Goal: Information Seeking & Learning: Learn about a topic

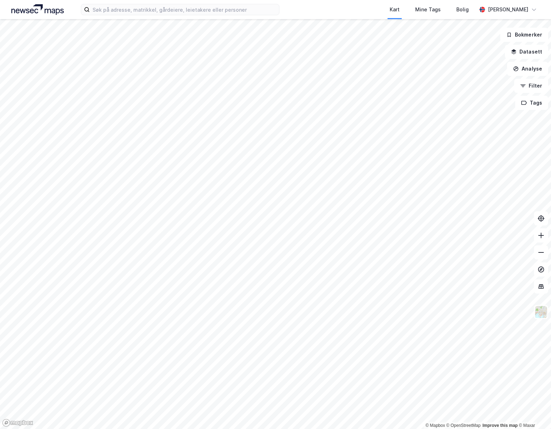
click at [189, 15] on div "Kart Mine Tags Bolig [PERSON_NAME]" at bounding box center [275, 9] width 551 height 19
click at [189, 13] on input at bounding box center [184, 9] width 189 height 11
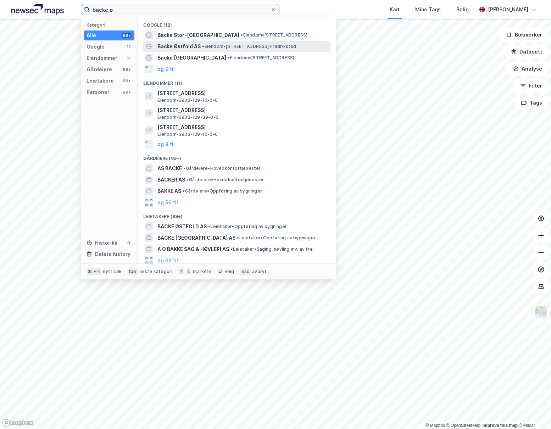
type input "backe ø"
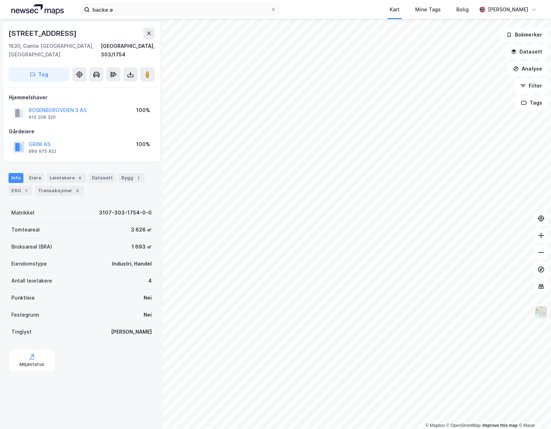
click at [40, 140] on div "GRINI AS" at bounding box center [43, 144] width 28 height 9
click at [0, 0] on button "GRINI AS" at bounding box center [0, 0] width 0 height 0
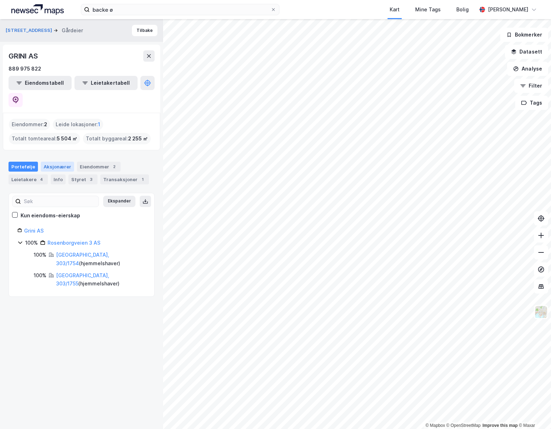
click at [54, 162] on div "Aksjonærer" at bounding box center [57, 167] width 33 height 10
